Goal: Information Seeking & Learning: Learn about a topic

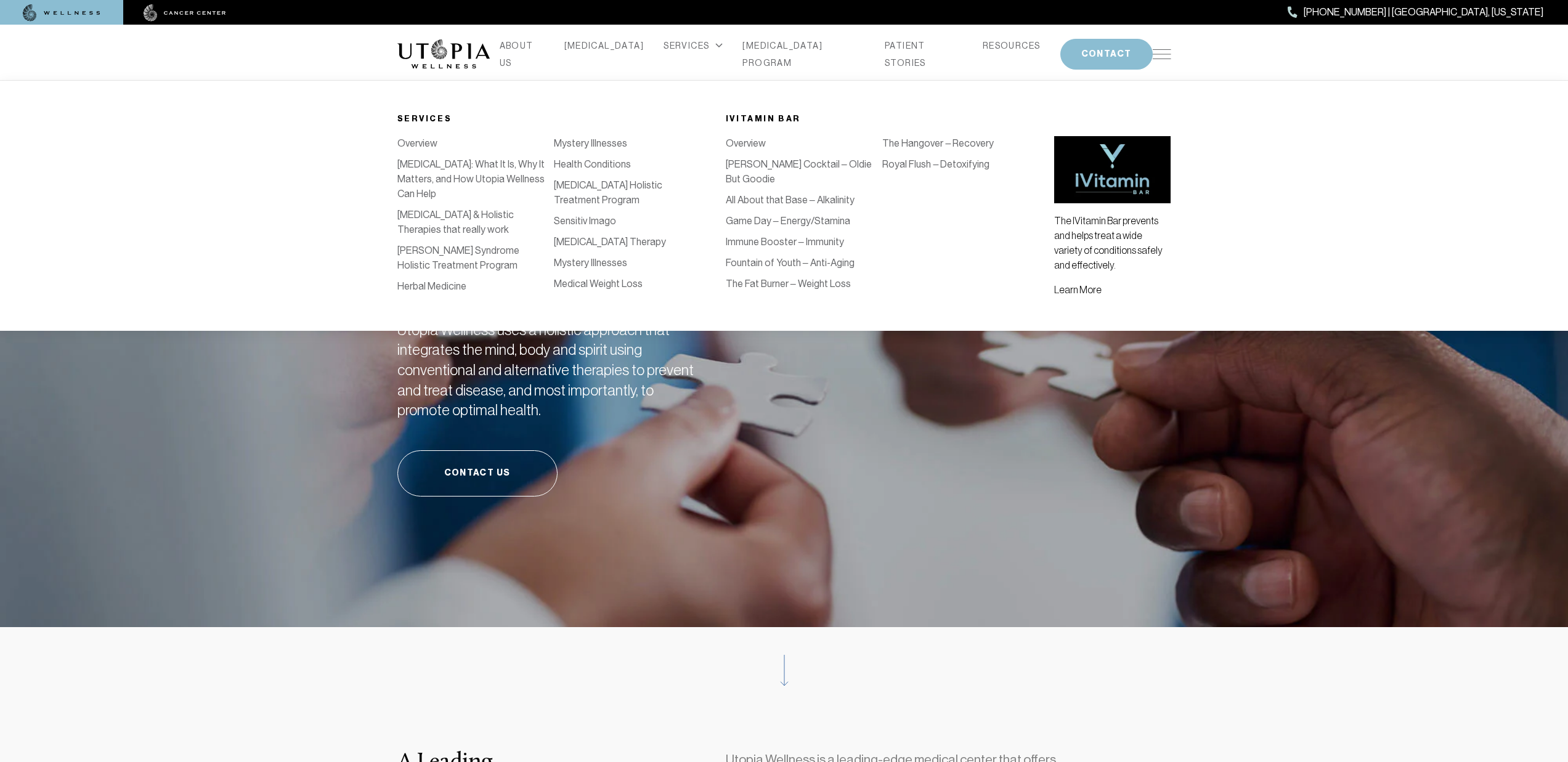
click at [689, 54] on div "SERVICES" at bounding box center [693, 46] width 59 height 17
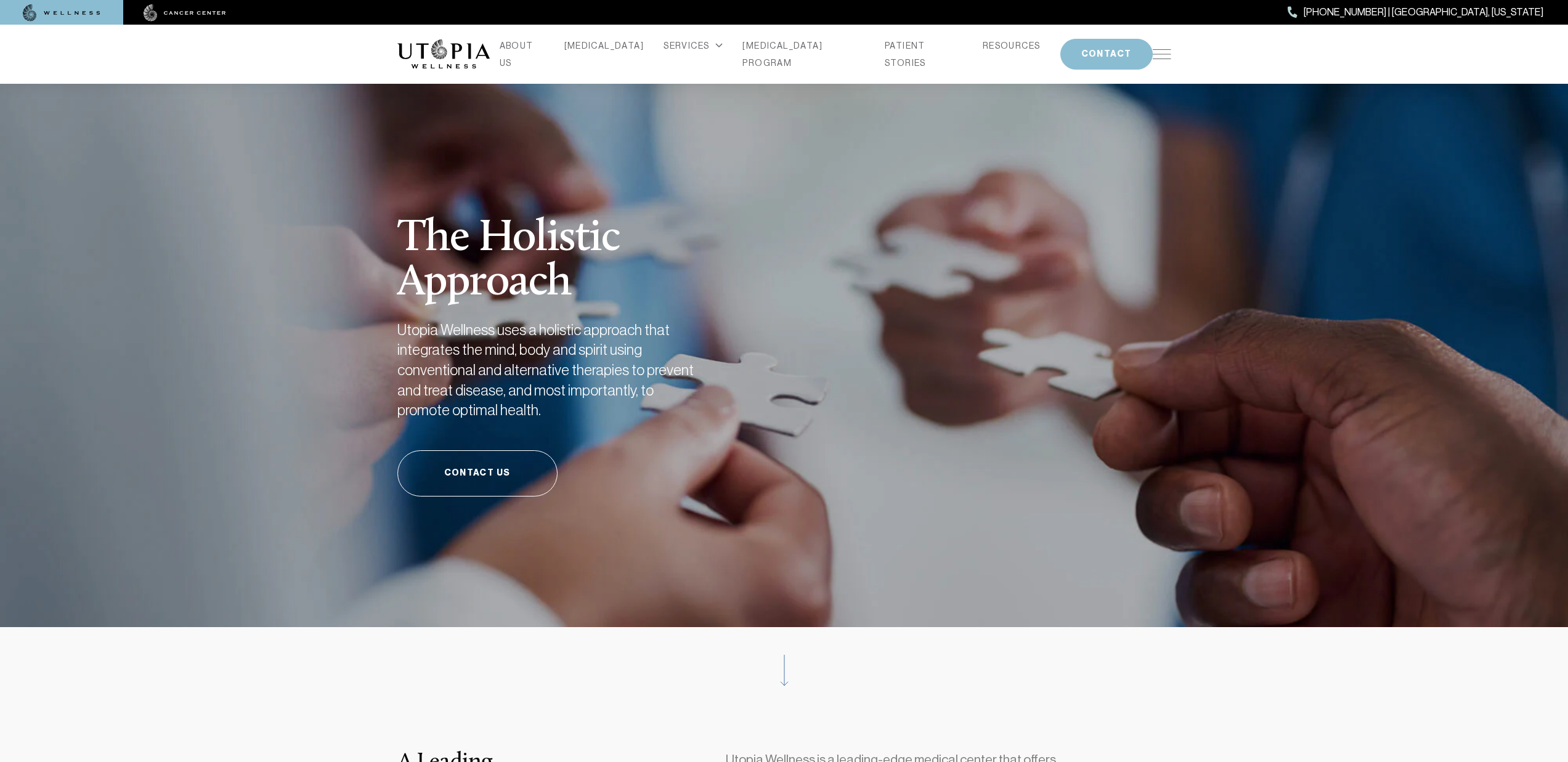
click at [181, 8] on img at bounding box center [185, 13] width 83 height 17
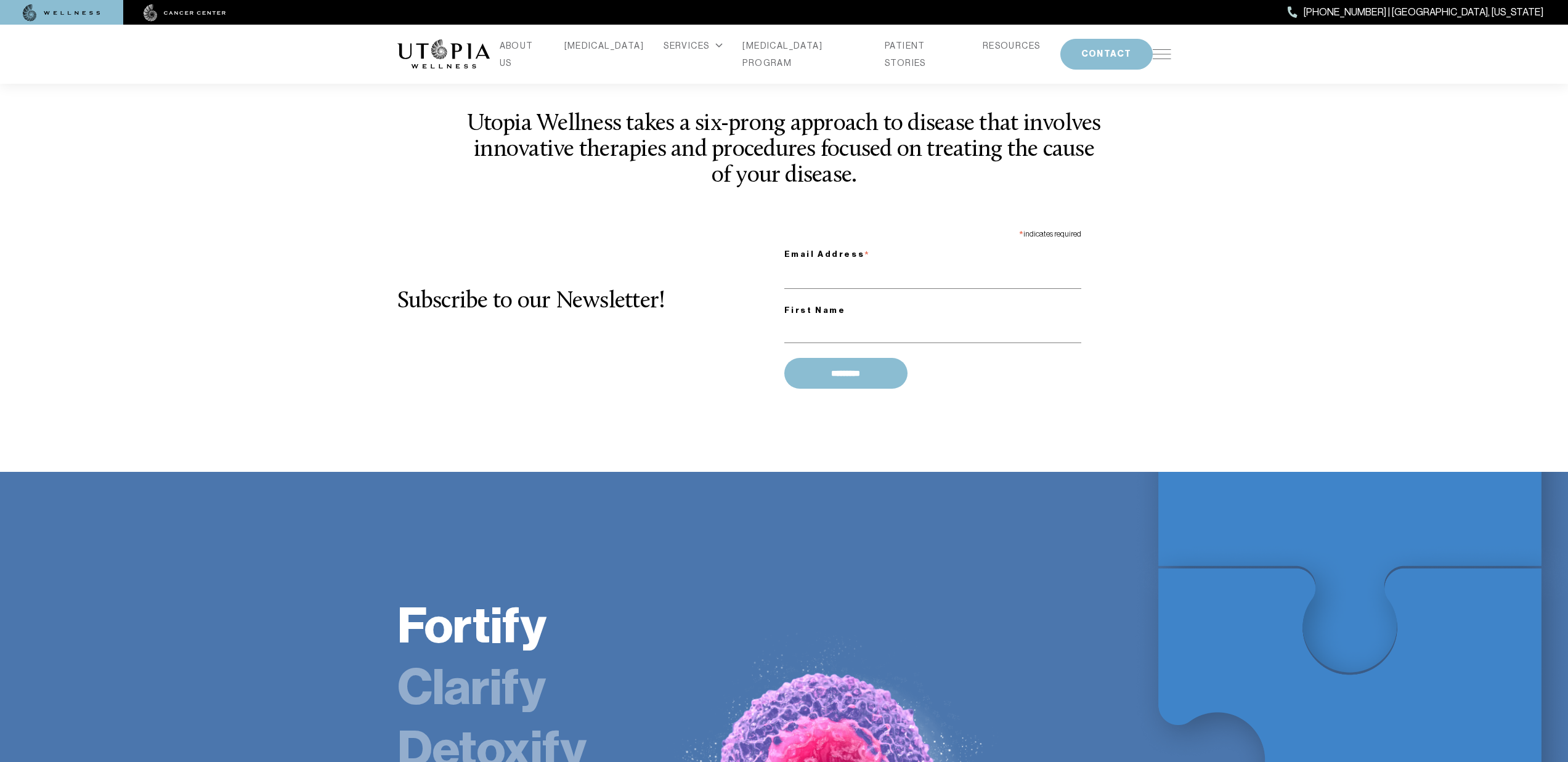
scroll to position [1816, 0]
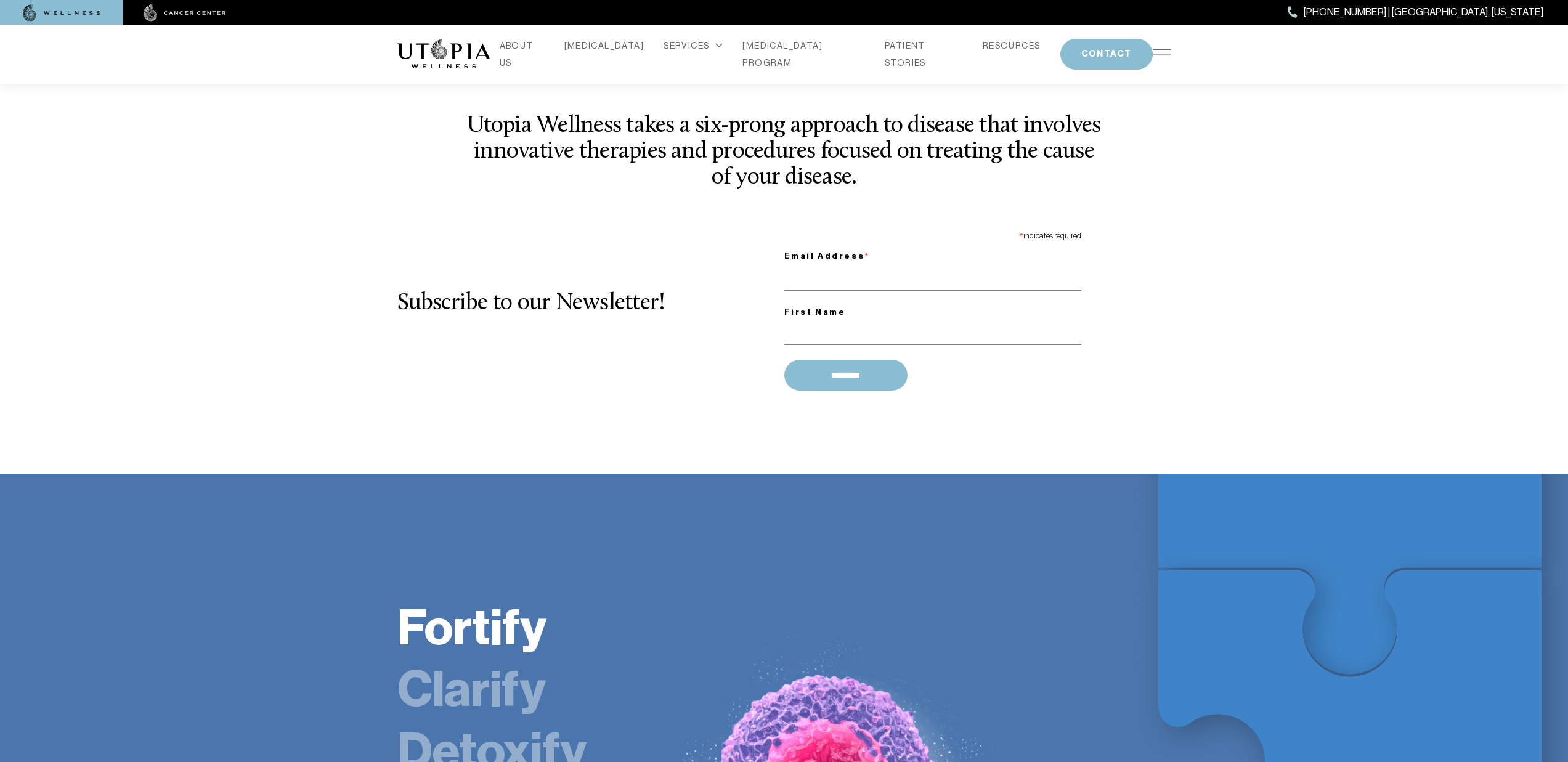
click at [604, 296] on div "Subscribe to our Newsletter! * indicates required Email Address * First Name **…" at bounding box center [784, 311] width 773 height 171
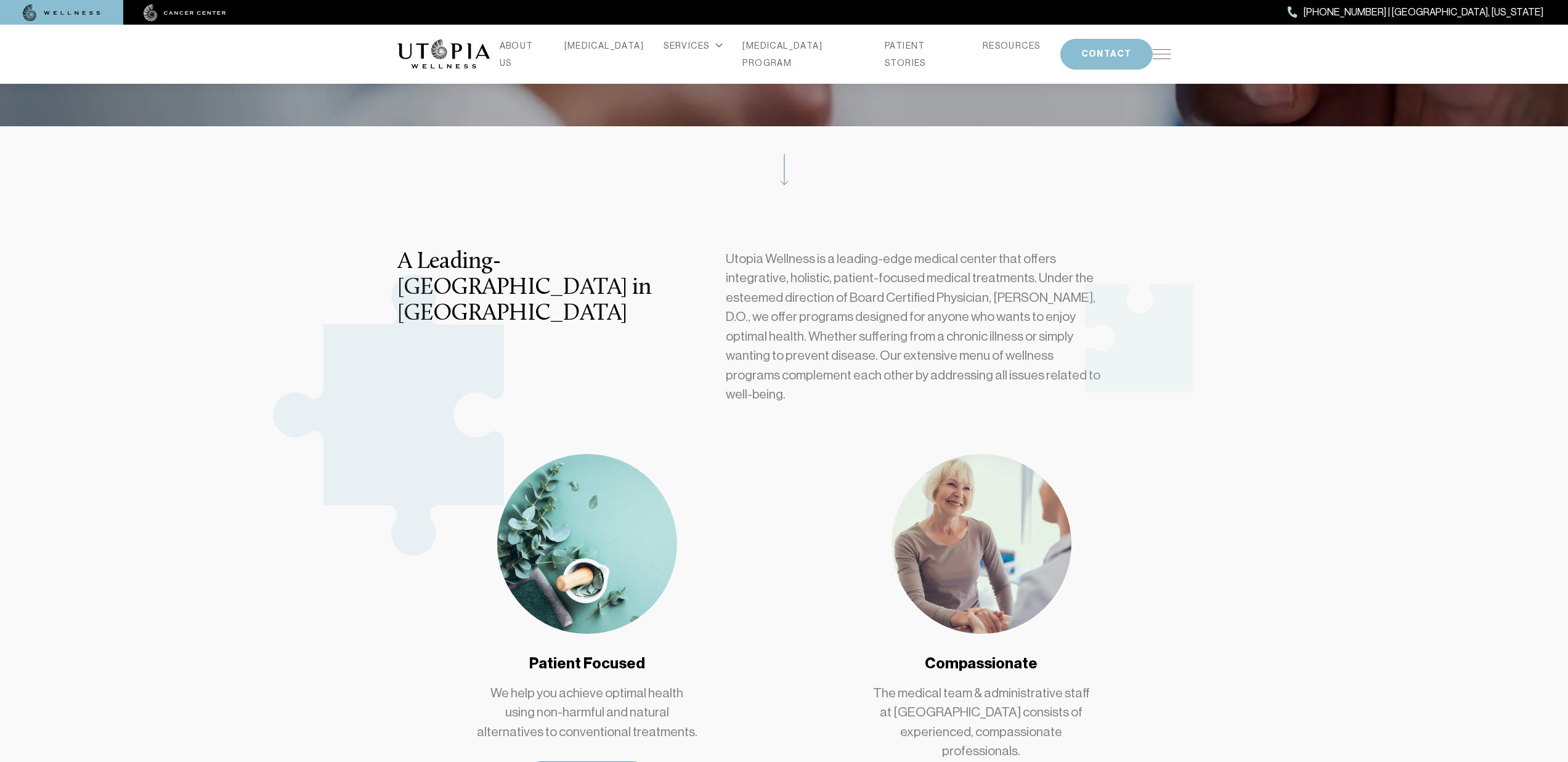
scroll to position [0, 0]
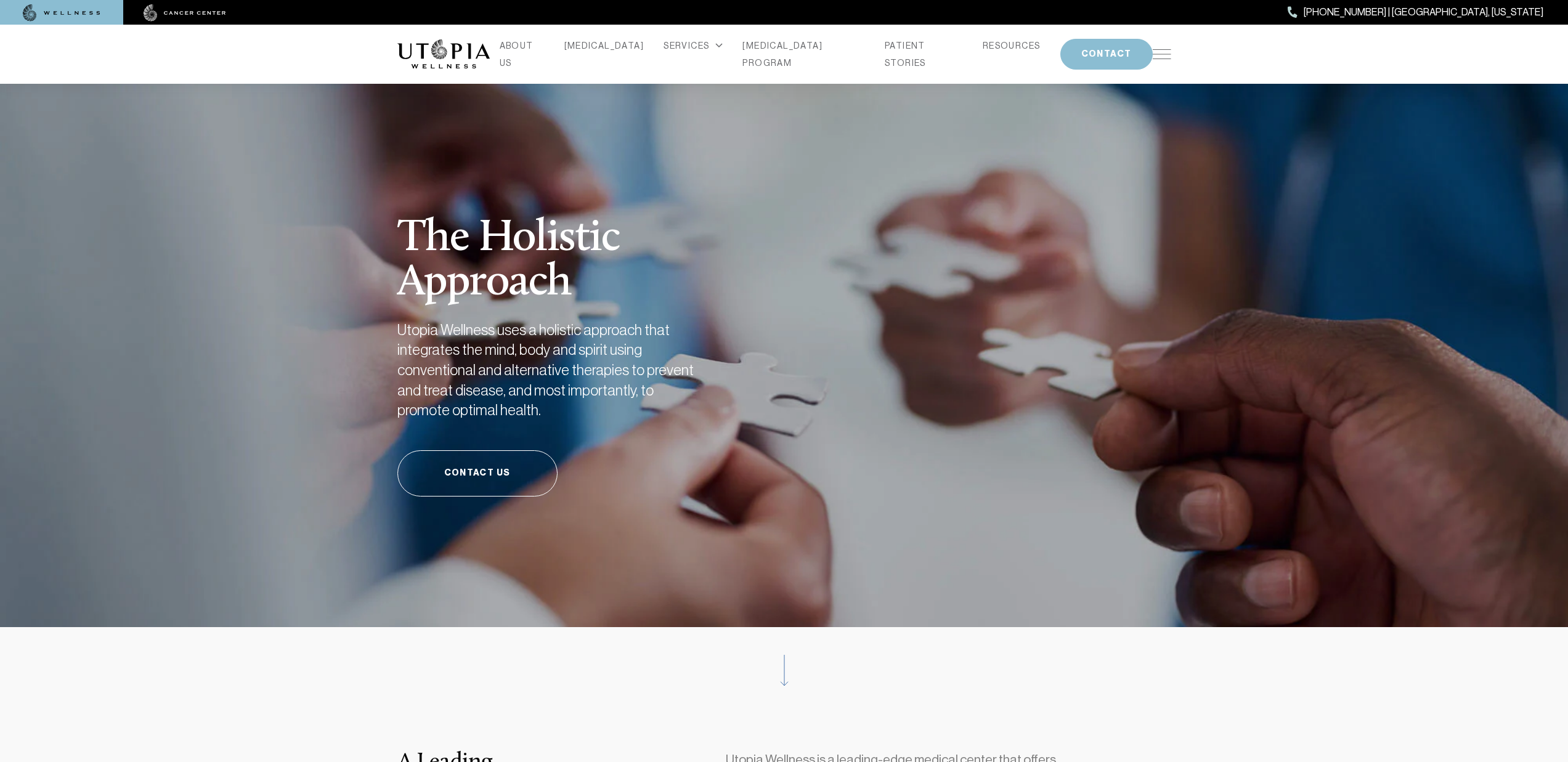
click at [192, 11] on img at bounding box center [185, 13] width 83 height 17
click at [612, 50] on link "[MEDICAL_DATA]" at bounding box center [604, 46] width 80 height 17
click at [615, 54] on link "[MEDICAL_DATA]" at bounding box center [604, 46] width 80 height 17
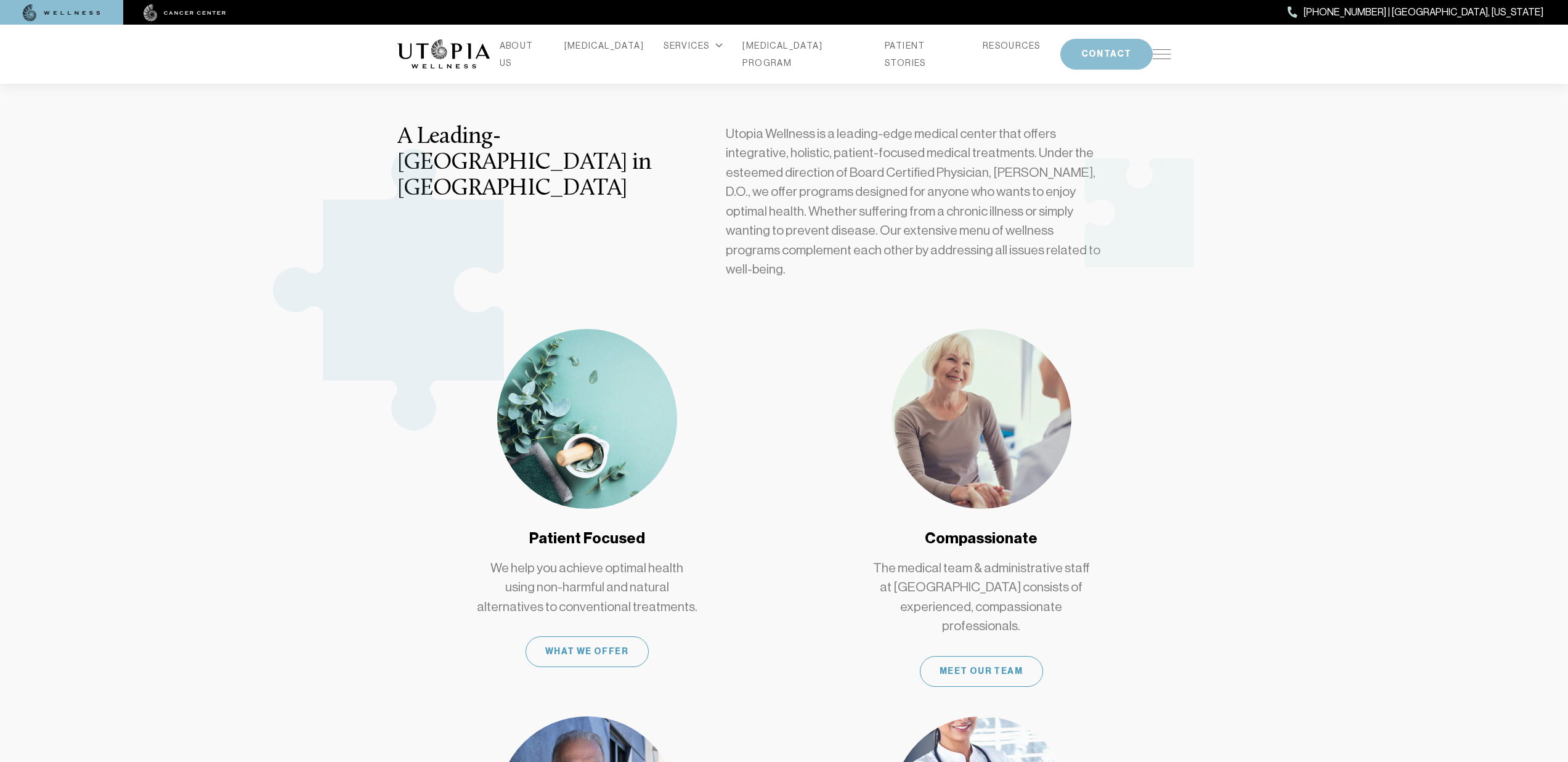
scroll to position [475, 0]
